Goal: Information Seeking & Learning: Learn about a topic

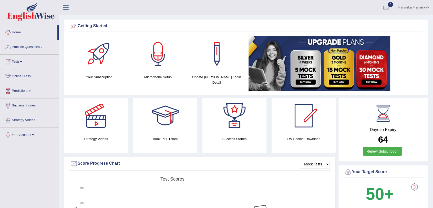
click at [25, 76] on link "Online Class" at bounding box center [29, 75] width 58 height 13
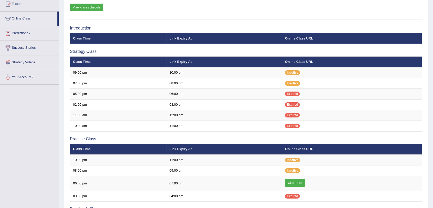
scroll to position [57, 0]
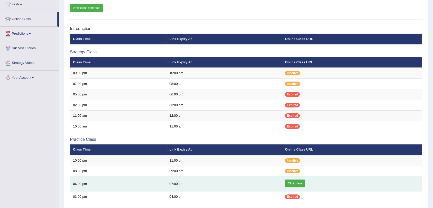
click at [300, 182] on link "Click Here" at bounding box center [295, 184] width 20 height 8
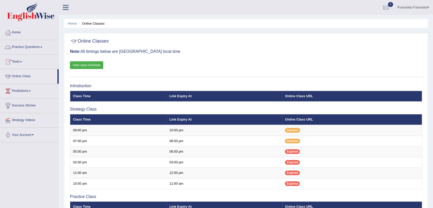
click at [18, 28] on link "Home" at bounding box center [29, 31] width 58 height 13
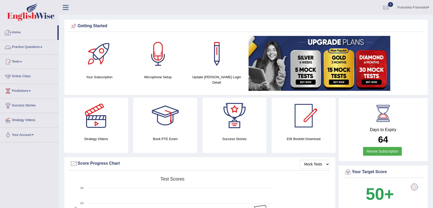
click at [41, 46] on link "Practice Questions" at bounding box center [29, 46] width 58 height 13
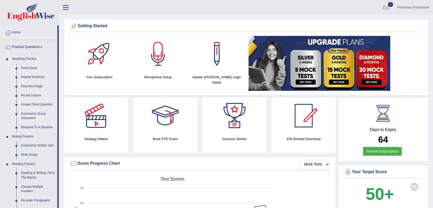
click at [34, 67] on link "Read Aloud" at bounding box center [38, 68] width 39 height 9
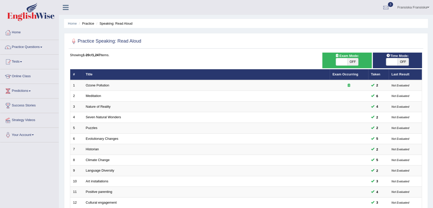
scroll to position [1, 0]
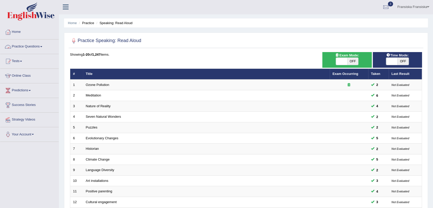
click at [24, 51] on link "Practice Questions" at bounding box center [29, 45] width 58 height 13
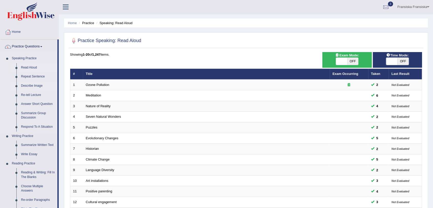
click at [37, 83] on link "Describe Image" at bounding box center [38, 85] width 39 height 9
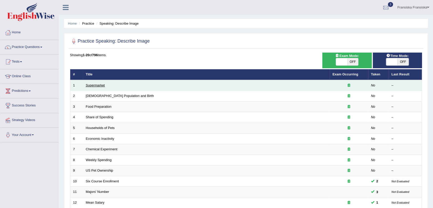
click at [99, 85] on link "Supermarket" at bounding box center [95, 85] width 19 height 4
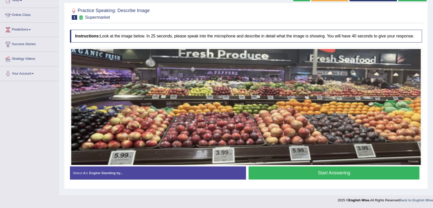
scroll to position [61, 0]
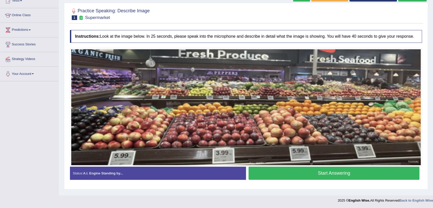
click at [270, 172] on button "Start Answering" at bounding box center [334, 173] width 171 height 13
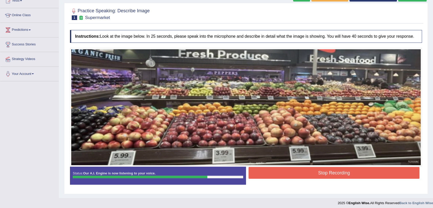
click at [272, 178] on button "Stop Recording" at bounding box center [334, 173] width 171 height 12
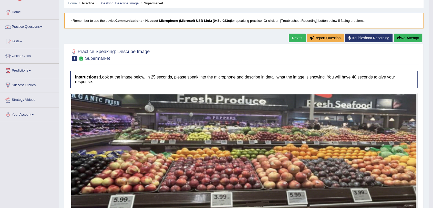
scroll to position [19, 0]
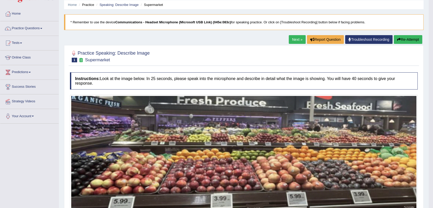
click at [297, 36] on link "Next »" at bounding box center [297, 39] width 17 height 9
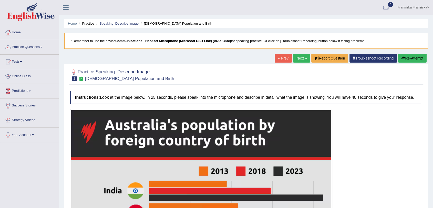
click at [411, 82] on div at bounding box center [246, 75] width 352 height 16
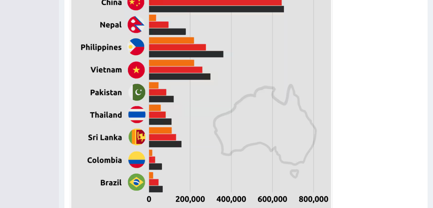
scroll to position [275, 0]
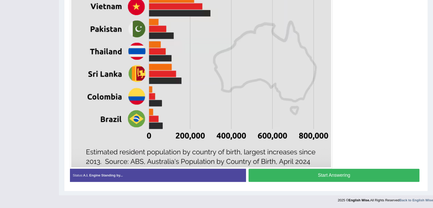
click at [364, 175] on button "Start Answering" at bounding box center [334, 175] width 171 height 13
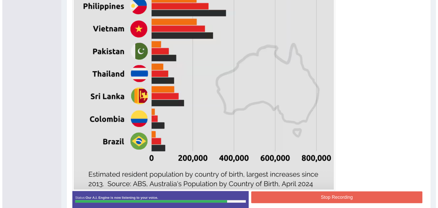
scroll to position [252, 0]
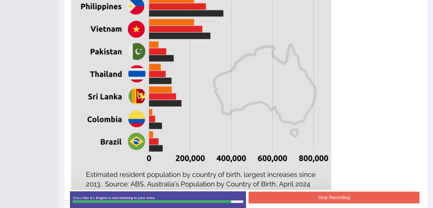
click at [357, 195] on button "Stop Recording" at bounding box center [334, 198] width 171 height 12
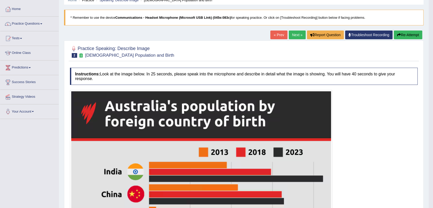
scroll to position [21, 0]
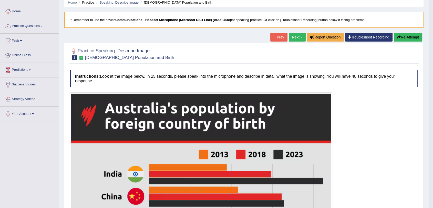
click at [297, 34] on link "Next »" at bounding box center [297, 37] width 17 height 9
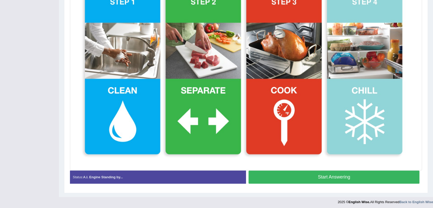
scroll to position [148, 0]
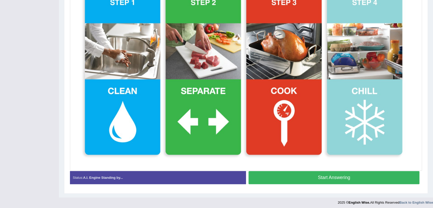
click at [301, 173] on button "Start Answering" at bounding box center [334, 177] width 171 height 13
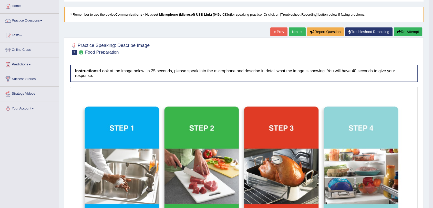
scroll to position [26, 0]
click at [295, 32] on link "Next »" at bounding box center [297, 32] width 17 height 9
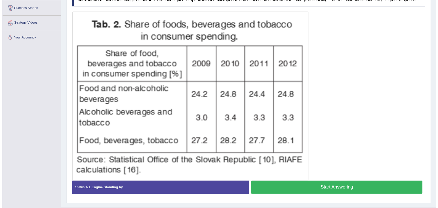
scroll to position [97, 0]
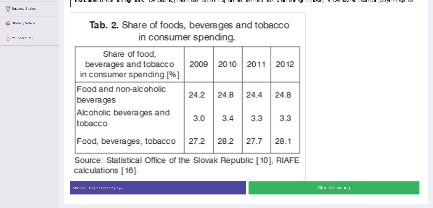
click at [293, 182] on button "Start Answering" at bounding box center [334, 187] width 171 height 13
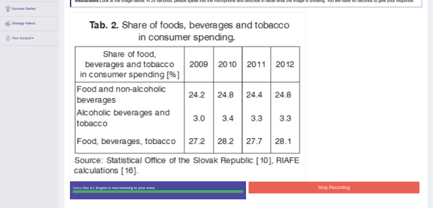
click at [293, 182] on button "Stop Recording" at bounding box center [334, 188] width 171 height 12
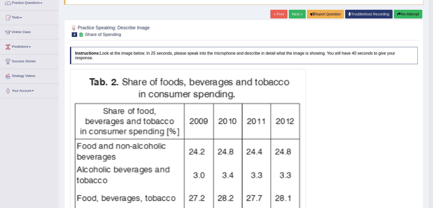
scroll to position [44, 0]
click at [300, 12] on link "Next »" at bounding box center [297, 14] width 17 height 9
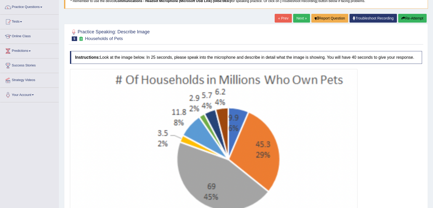
scroll to position [39, 0]
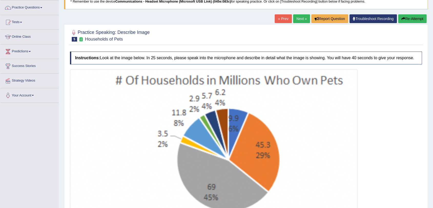
click at [254, 113] on img at bounding box center [213, 165] width 285 height 189
